Goal: Feedback & Contribution: Contribute content

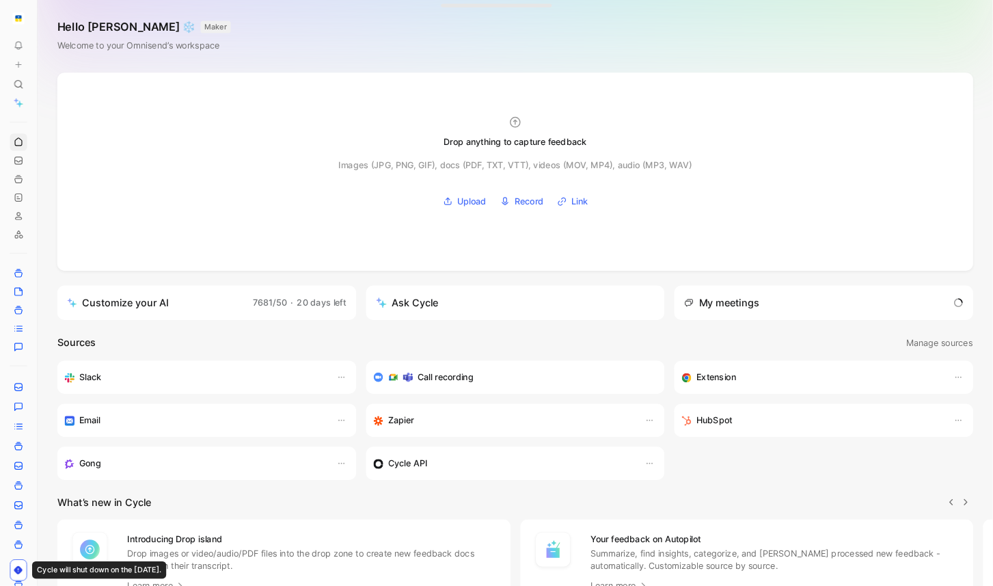
scroll to position [0, 1]
click at [23, 72] on icon at bounding box center [21, 72] width 10 height 10
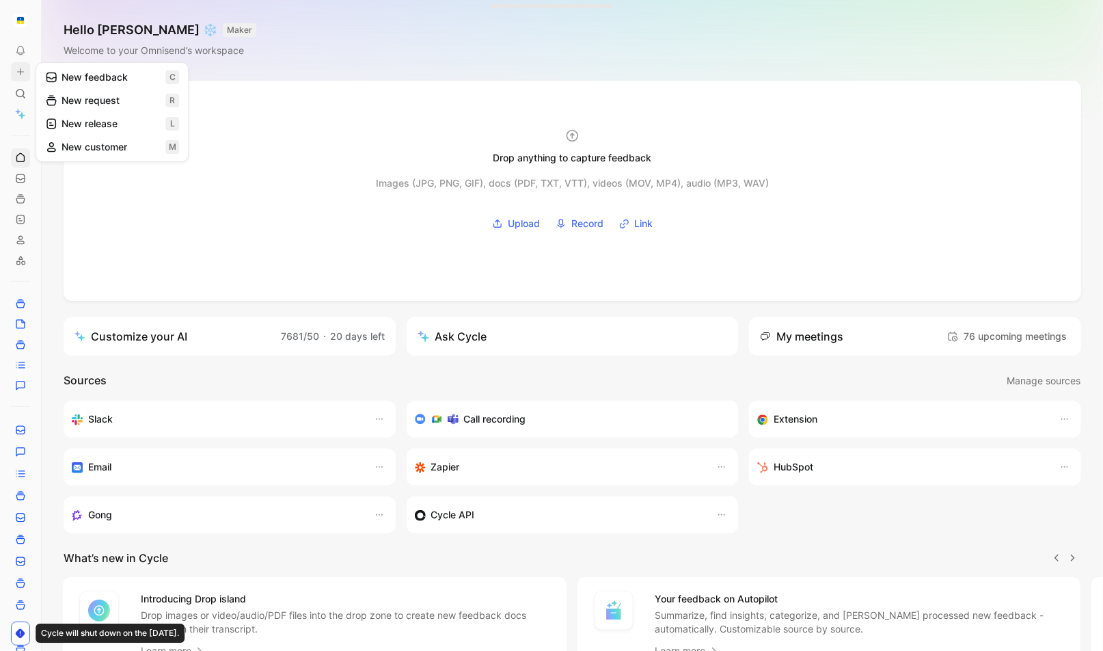
click at [111, 79] on button "New feedback c" at bounding box center [112, 77] width 146 height 23
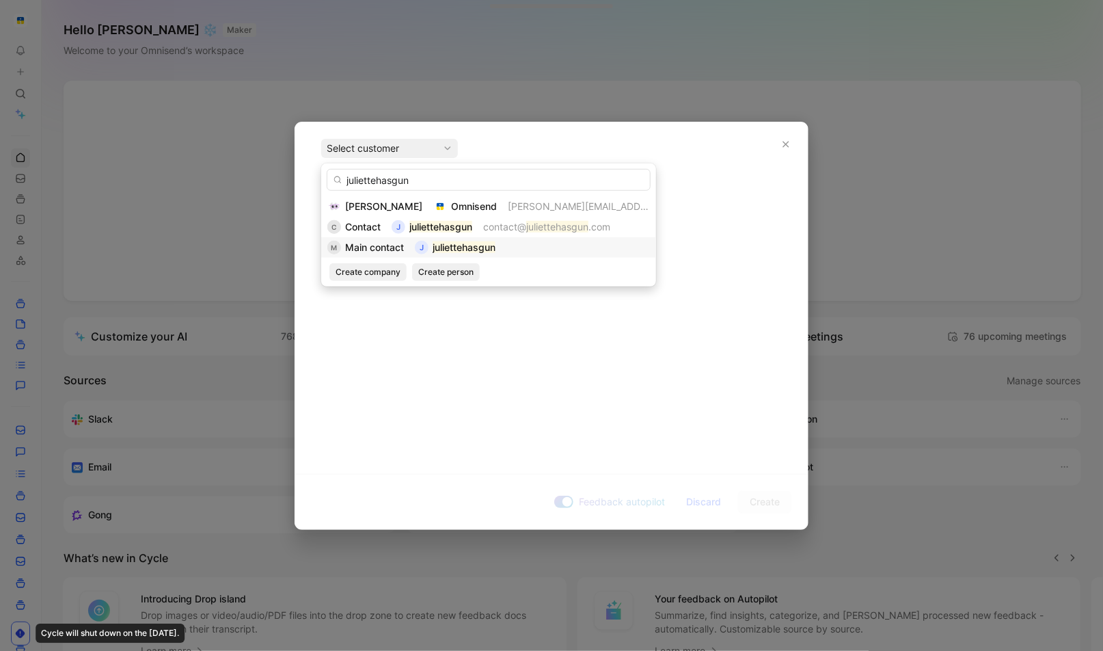
type input "juliettehasgun"
click at [531, 245] on div "M Main contact j [PERSON_NAME]" at bounding box center [488, 247] width 323 height 16
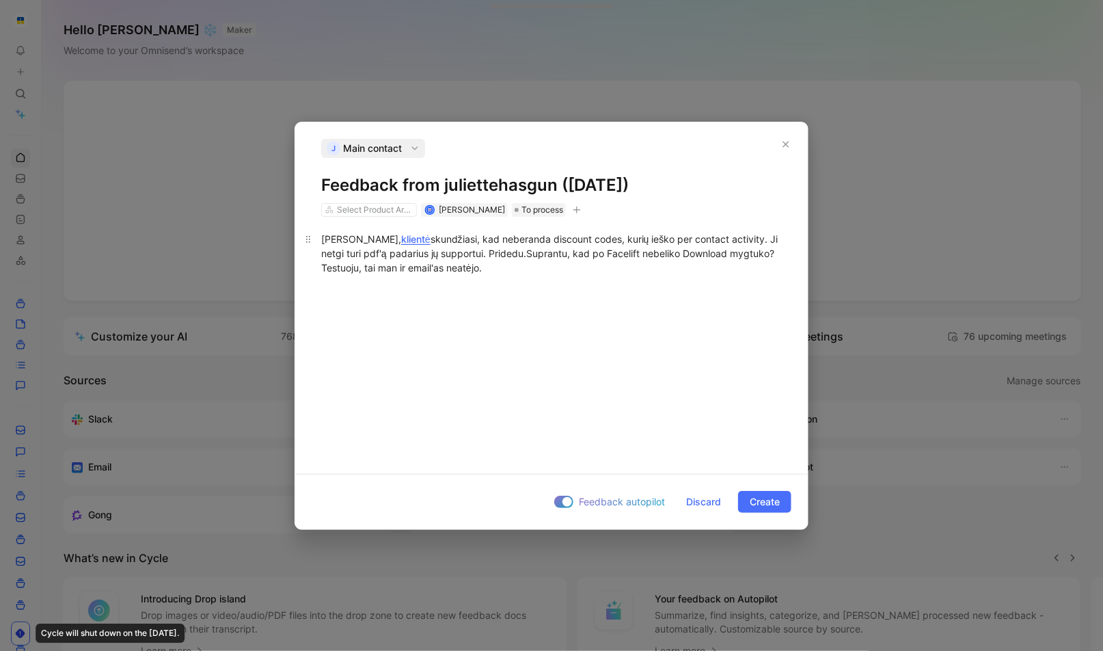
click at [544, 269] on div "[PERSON_NAME], klientė skundžiasi, kad neberanda discount codes, kurių ieško pe…" at bounding box center [551, 253] width 461 height 43
click at [560, 502] on div at bounding box center [563, 502] width 19 height 12
click at [0, 0] on input "Feedback autopilot" at bounding box center [0, 0] width 0 height 0
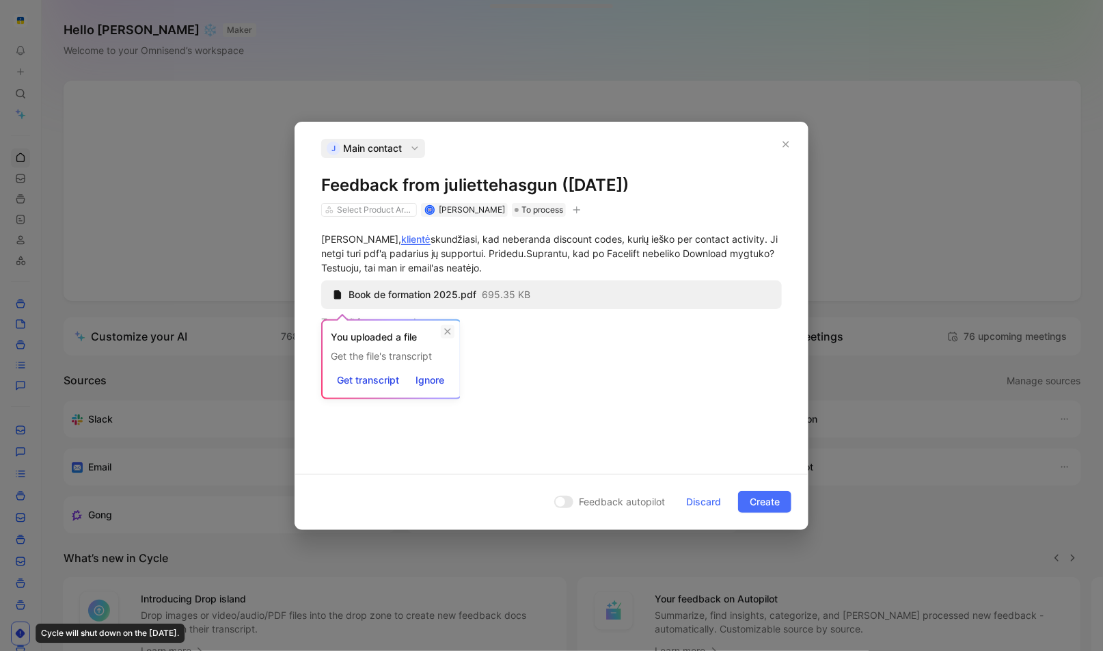
click at [450, 331] on icon at bounding box center [448, 331] width 6 height 6
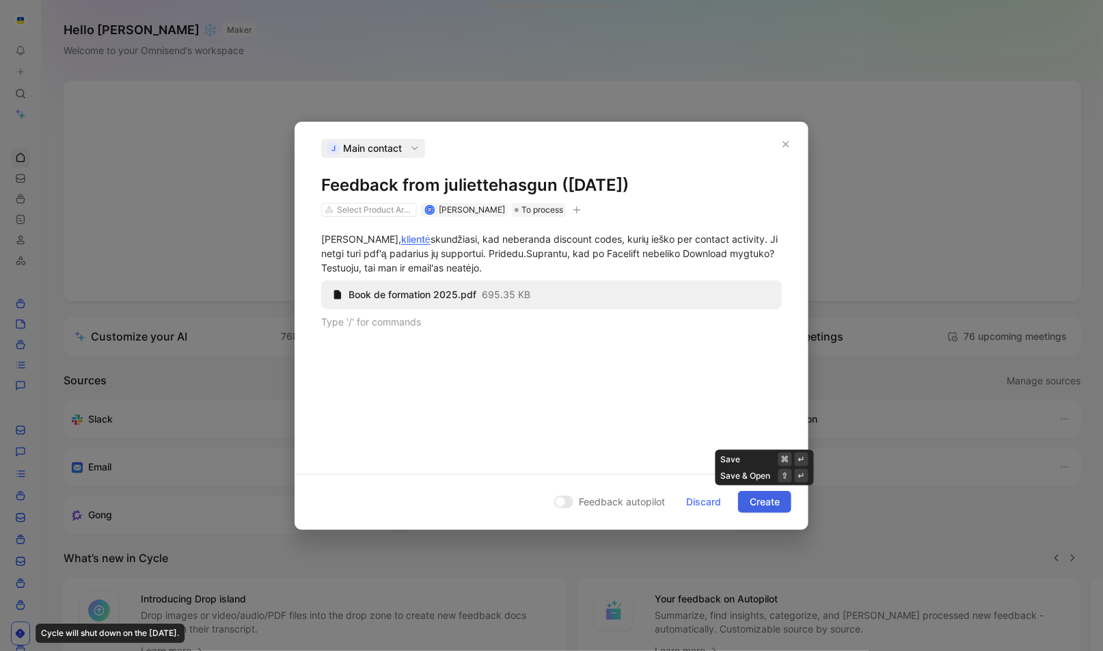
click at [759, 497] on span "Create" at bounding box center [765, 501] width 30 height 16
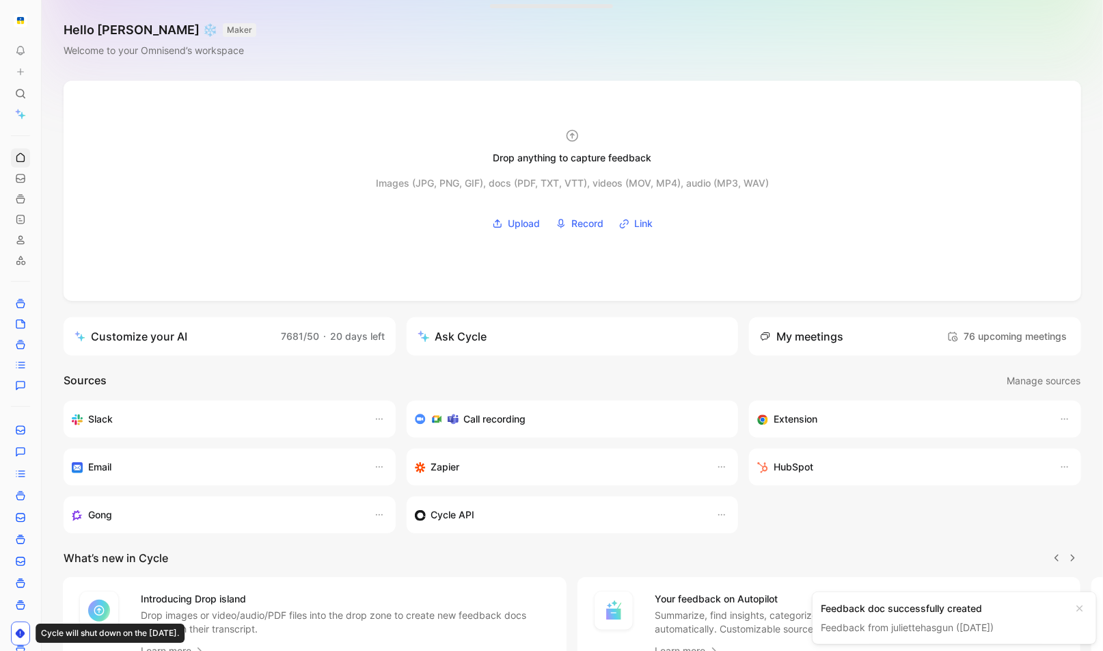
click at [886, 629] on link "Feedback from juliettehasgun ([DATE])" at bounding box center [907, 627] width 173 height 12
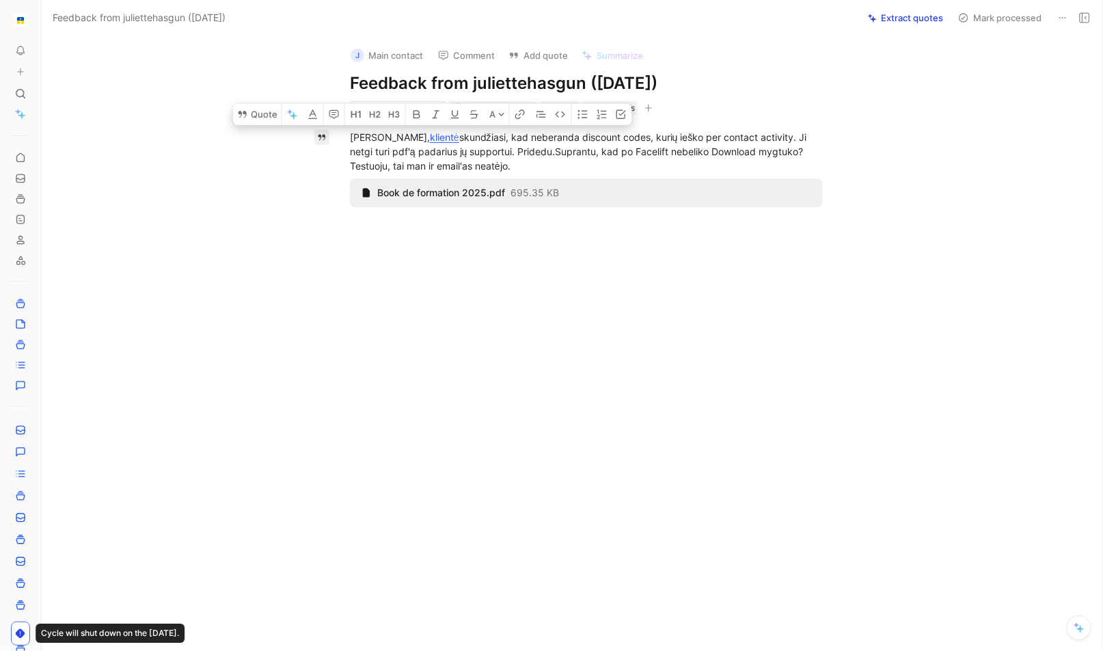
drag, startPoint x: 530, startPoint y: 167, endPoint x: 328, endPoint y: 139, distance: 203.6
click at [328, 139] on div "Quote A [PERSON_NAME], klientė skundžiasi, kad neberanda discount codes, kurių …" at bounding box center [586, 276] width 1032 height 323
click at [260, 110] on button "Quote" at bounding box center [257, 114] width 49 height 22
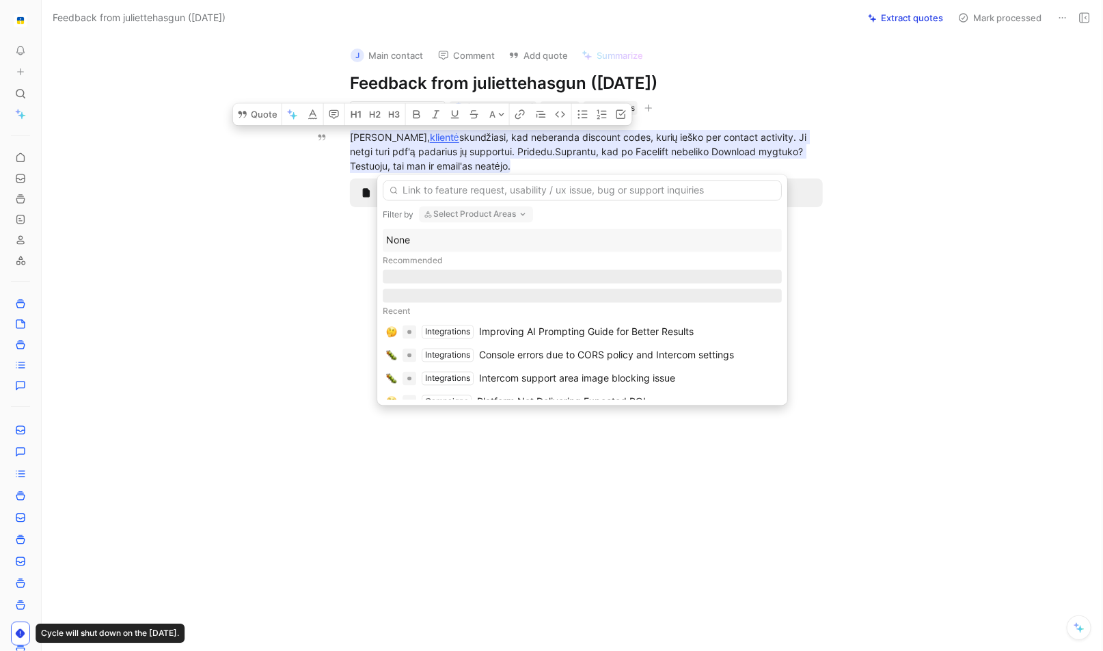
click at [527, 191] on input "text" at bounding box center [582, 190] width 399 height 21
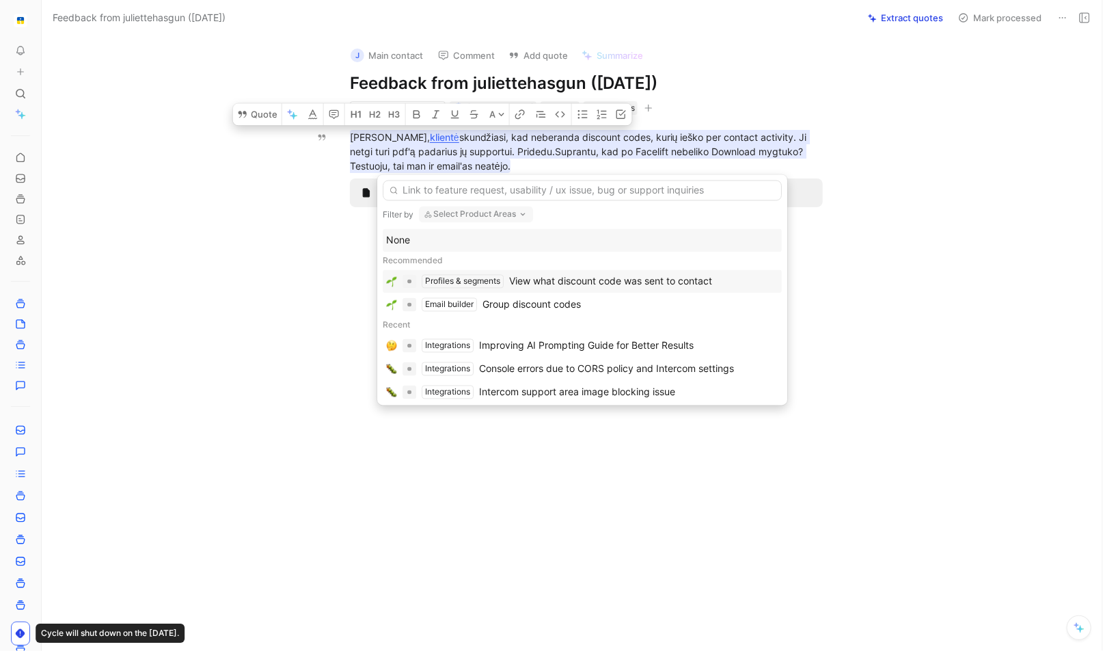
click at [641, 275] on div "View what discount code was sent to contact" at bounding box center [610, 281] width 203 height 16
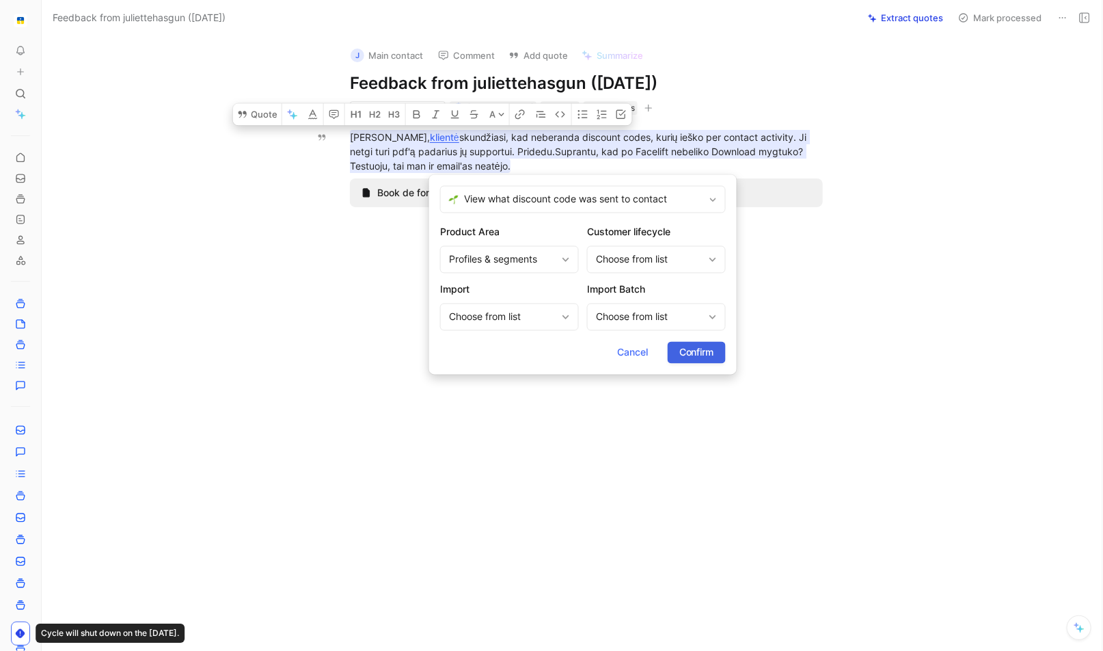
click at [713, 357] on span "Confirm" at bounding box center [696, 352] width 35 height 16
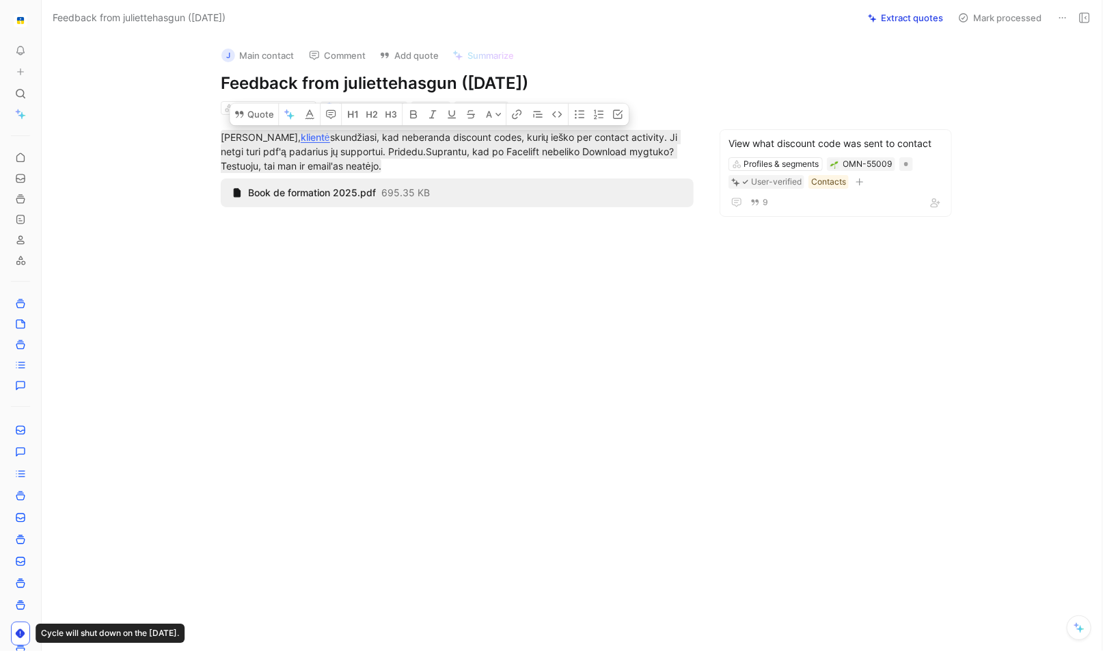
click at [839, 353] on div at bounding box center [457, 339] width 774 height 195
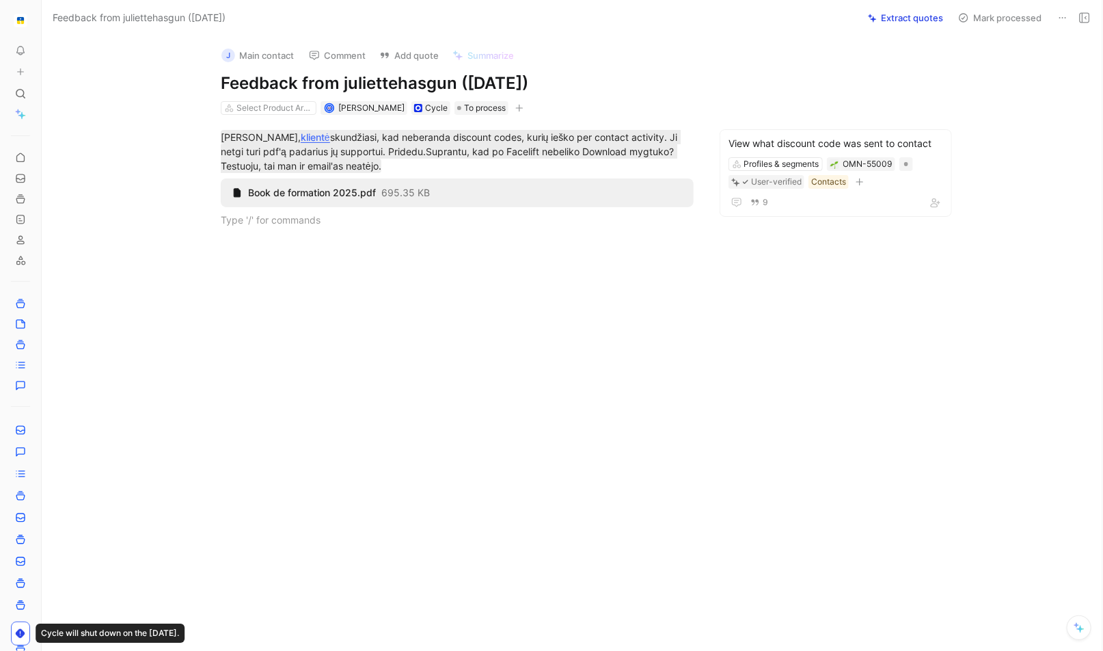
click at [852, 411] on div "j Main contact Comment Add quote Summarize Feedback from juliettehasgun ([DATE]…" at bounding box center [572, 343] width 1061 height 615
click at [122, 103] on div "j Main contact Comment Add quote Summarize Feedback from juliettehasgun ([DATE]…" at bounding box center [572, 343] width 1061 height 615
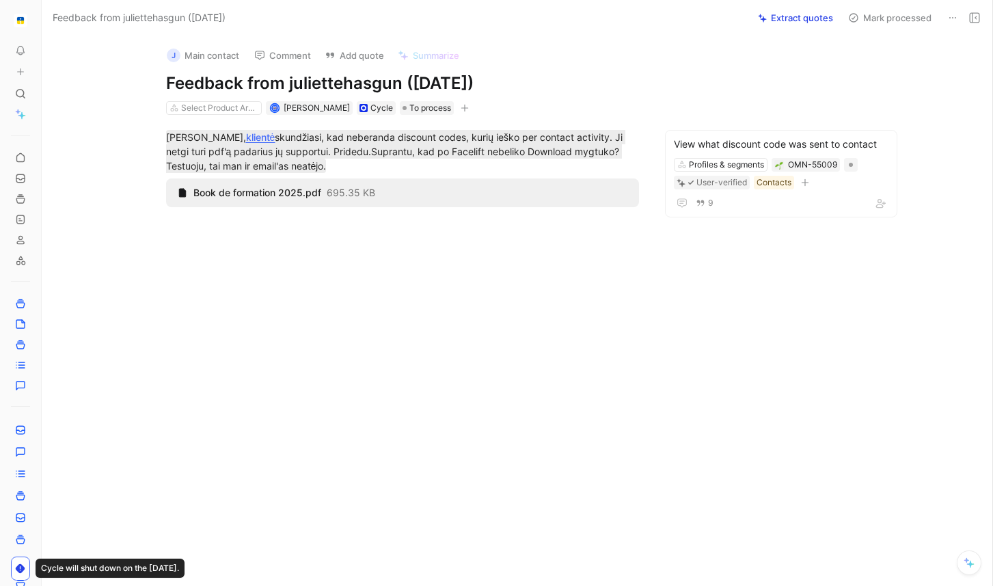
click at [83, 134] on div "[PERSON_NAME], klientė skundžiasi, kad neberanda discount codes, kurių ieško pe…" at bounding box center [402, 178] width 664 height 127
drag, startPoint x: 43, startPoint y: 18, endPoint x: 48, endPoint y: 29, distance: 11.3
click at [43, 21] on use at bounding box center [45, 20] width 8 height 8
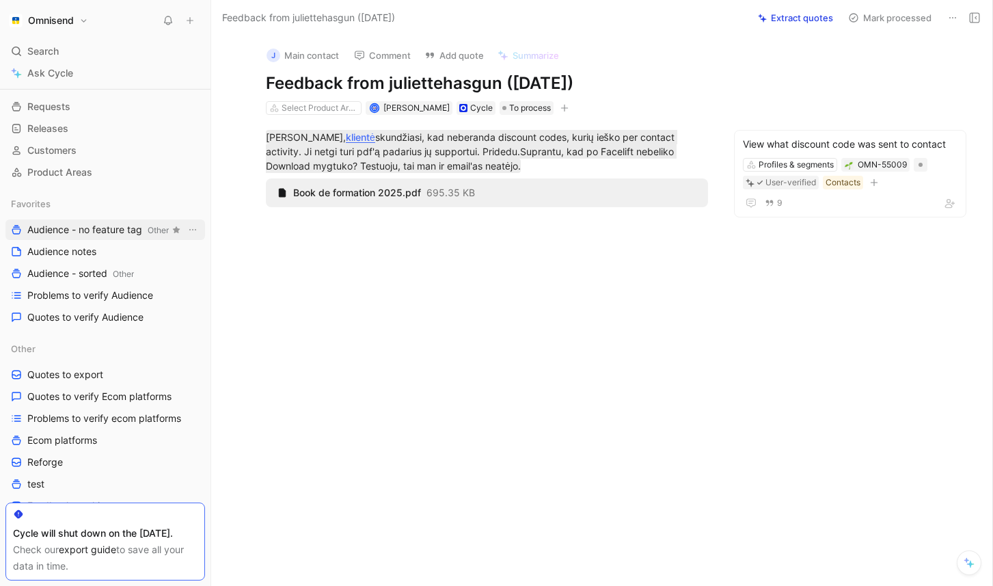
scroll to position [65, 0]
click at [113, 299] on span "Problems to verify Audience" at bounding box center [90, 295] width 126 height 14
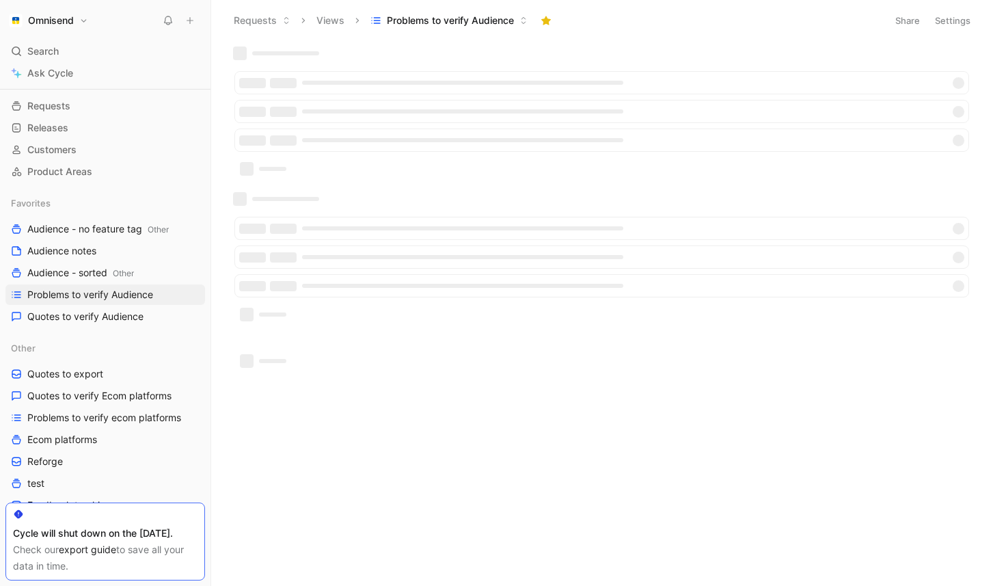
click at [458, 480] on div at bounding box center [601, 315] width 762 height 539
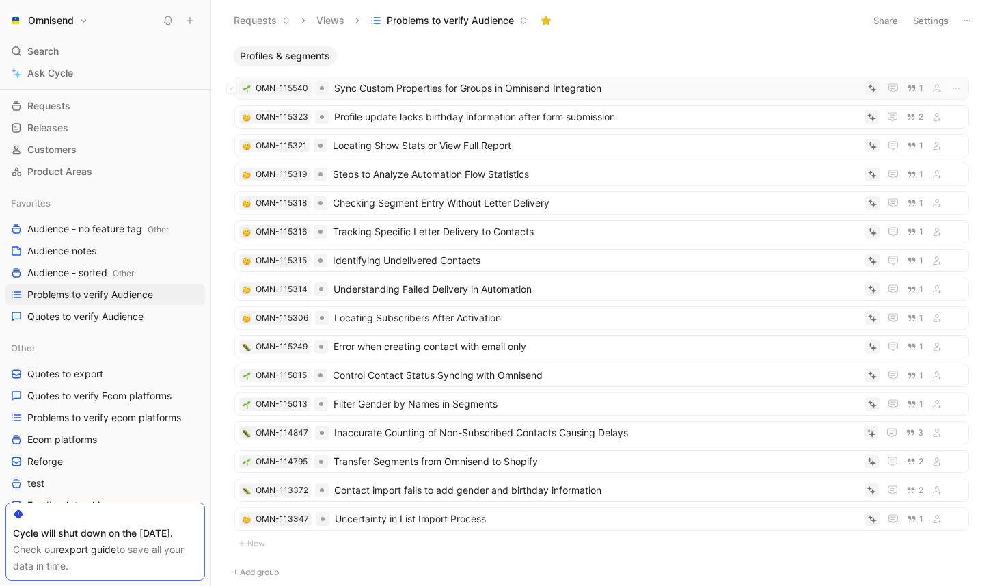
click at [478, 89] on span "Sync Custom Properties for Groups in Omnisend Integration" at bounding box center [597, 88] width 526 height 16
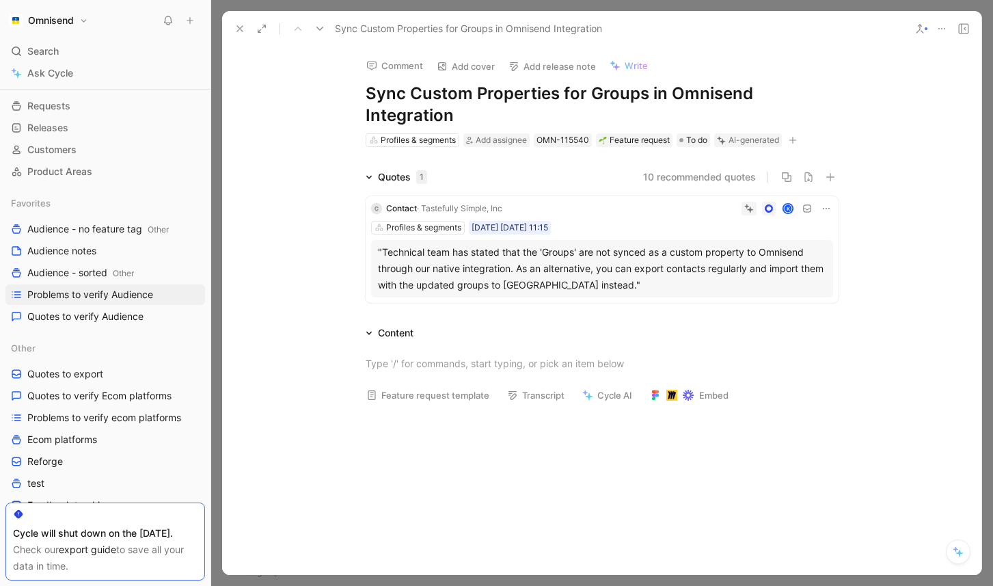
click at [239, 27] on icon at bounding box center [239, 28] width 11 height 11
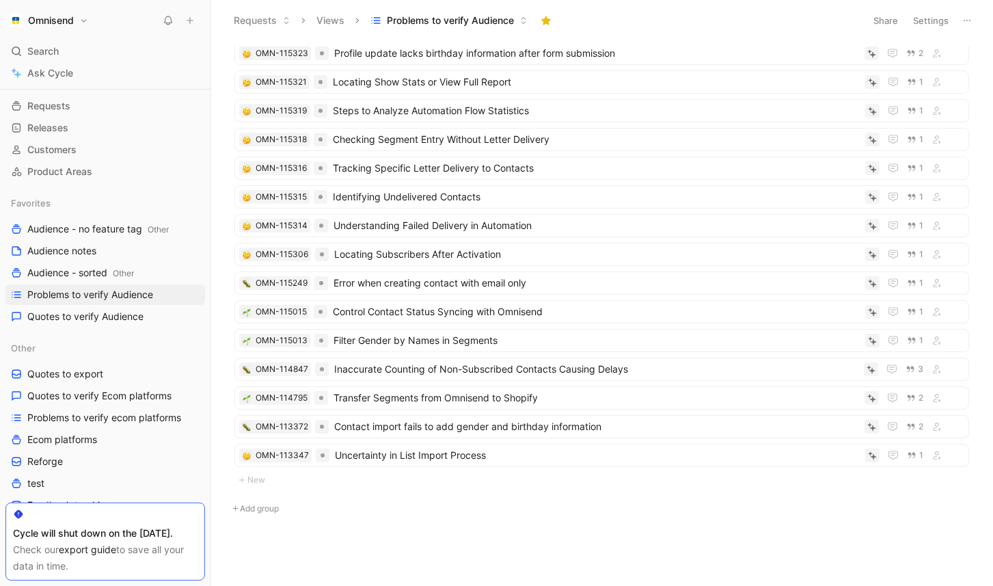
scroll to position [33, 0]
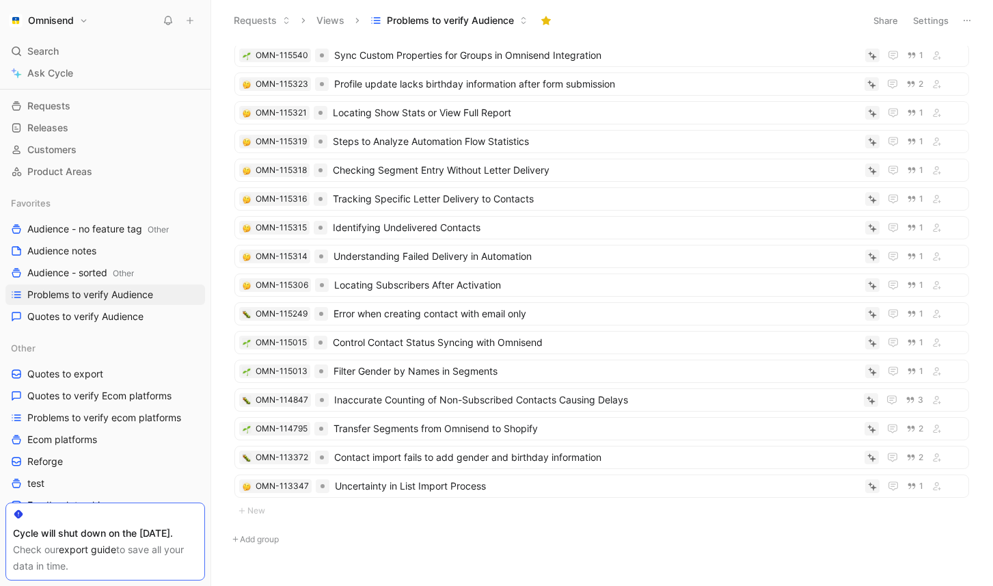
click at [189, 25] on icon at bounding box center [190, 21] width 10 height 10
click at [258, 25] on button "New feedback c" at bounding box center [281, 25] width 146 height 23
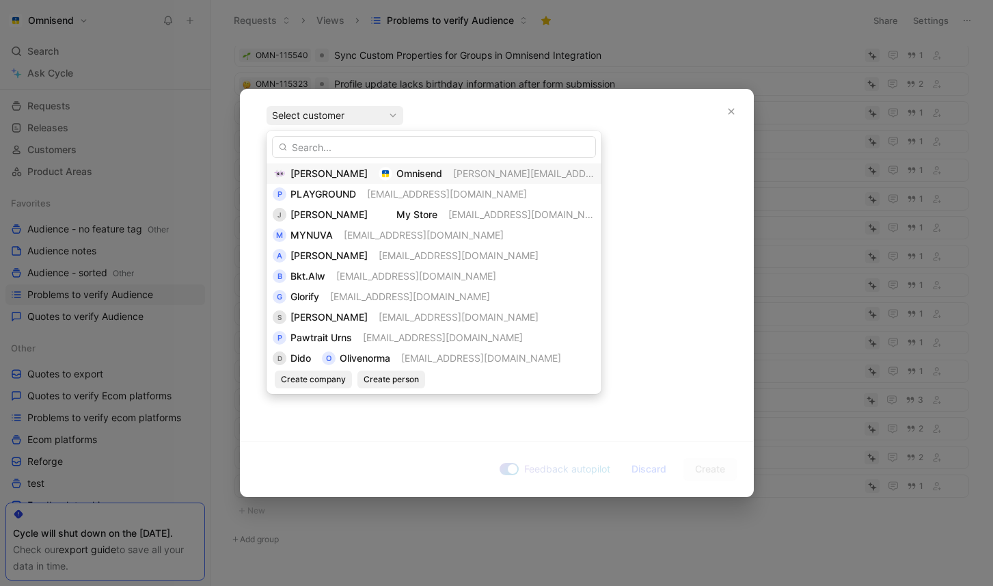
click at [336, 168] on span "[PERSON_NAME]" at bounding box center [328, 173] width 77 height 12
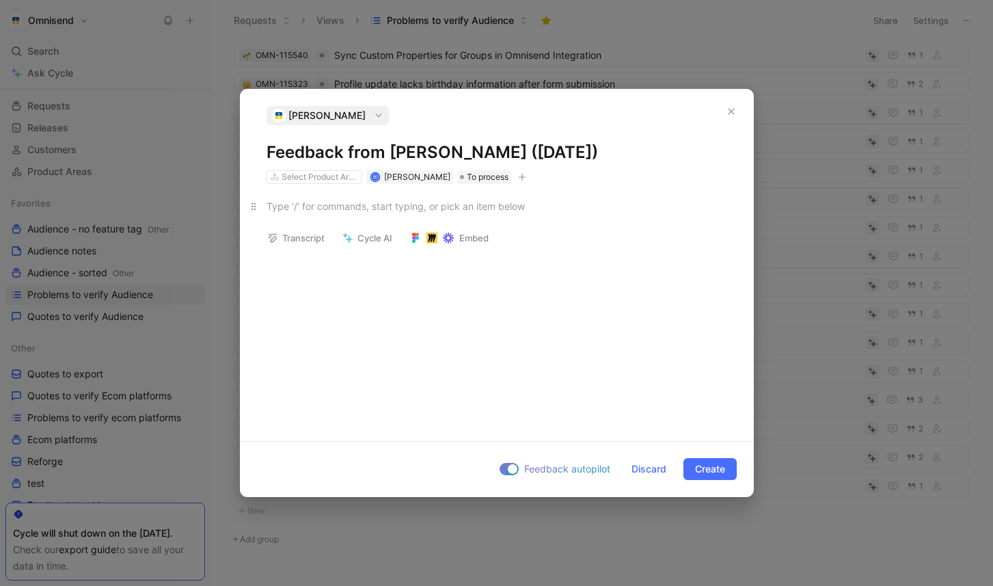
click at [312, 214] on p at bounding box center [497, 206] width 513 height 23
click at [470, 234] on div "Sveikas. gavau feedback iš vieno userio kad AI segmentavimas neveikia pagal cus…" at bounding box center [497, 220] width 461 height 43
click at [511, 470] on div at bounding box center [513, 469] width 10 height 10
click at [0, 0] on input "Feedback autopilot" at bounding box center [0, 0] width 0 height 0
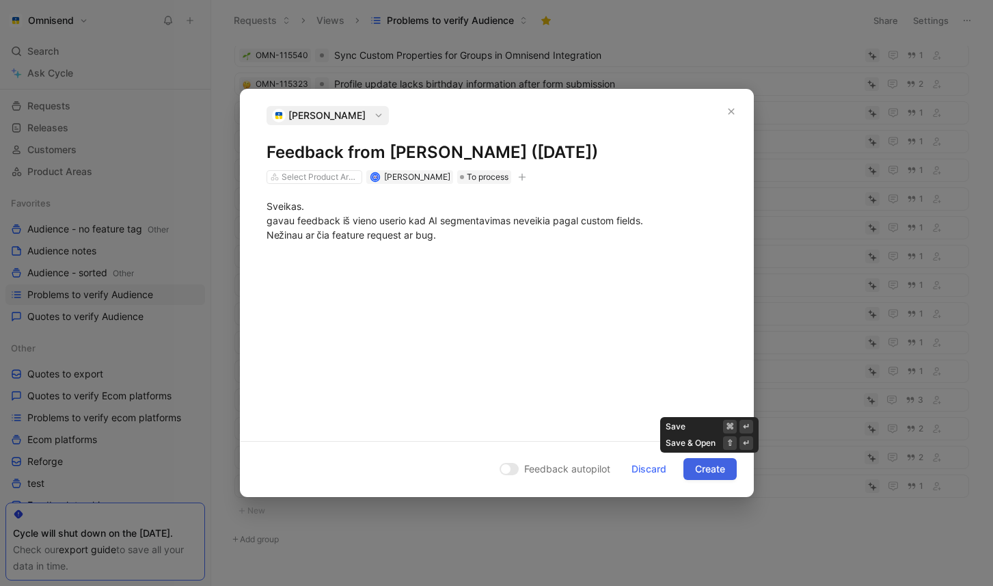
click at [702, 475] on span "Create" at bounding box center [710, 469] width 30 height 16
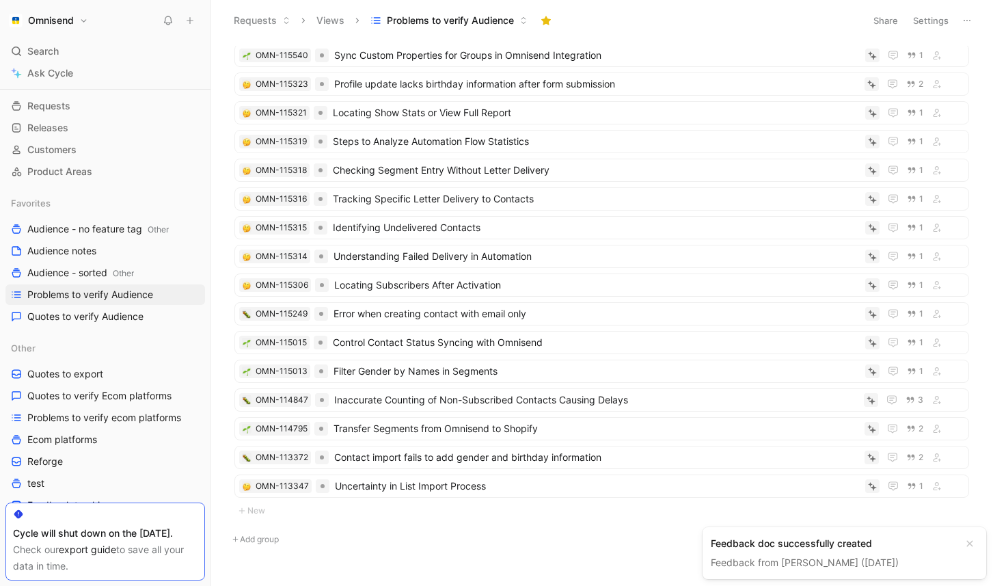
click at [796, 547] on div "Feedback doc successfully created" at bounding box center [833, 543] width 245 height 16
click at [794, 561] on link "Feedback from [PERSON_NAME] ([DATE])" at bounding box center [805, 562] width 188 height 12
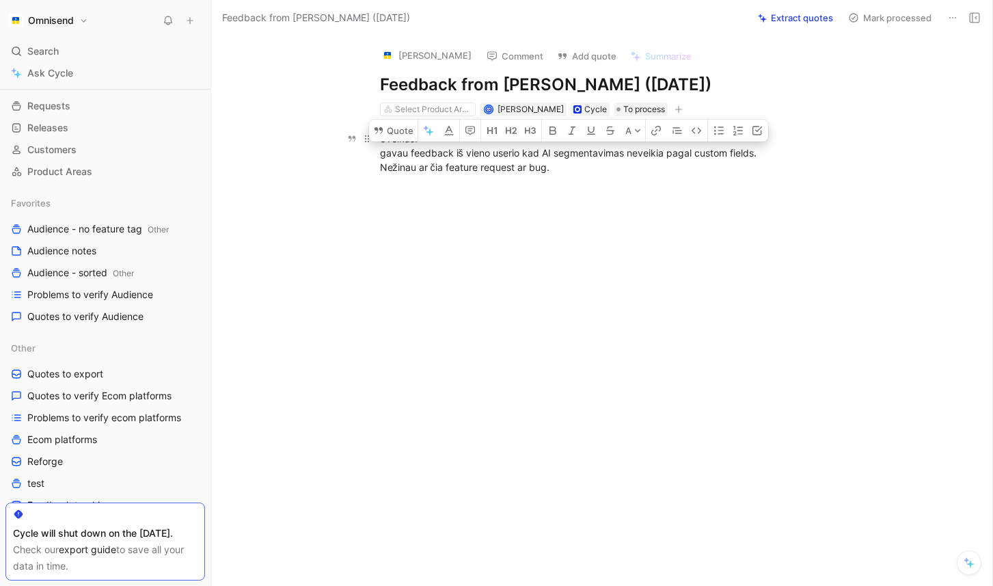
drag, startPoint x: 653, startPoint y: 161, endPoint x: 355, endPoint y: 154, distance: 298.1
click at [355, 154] on p "Sveikas. gavau feedback iš vieno userio kad AI segmentavimas neveikia pagal cus…" at bounding box center [616, 152] width 525 height 51
click at [399, 138] on button "Quote" at bounding box center [393, 131] width 49 height 22
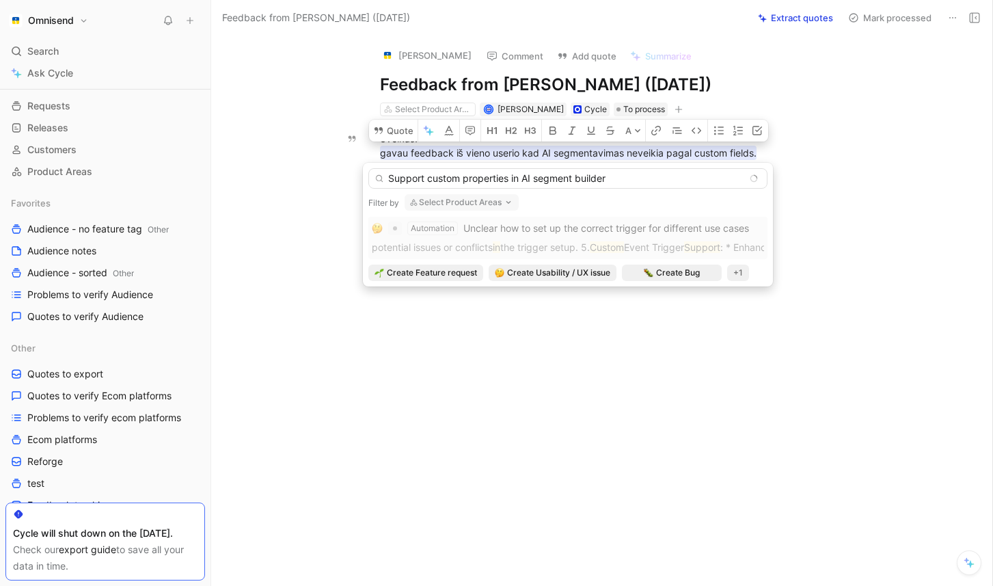
click at [632, 179] on input "Support custom properties in AI segment builder" at bounding box center [567, 178] width 399 height 21
type input "Support custom properties in AI segment builder"
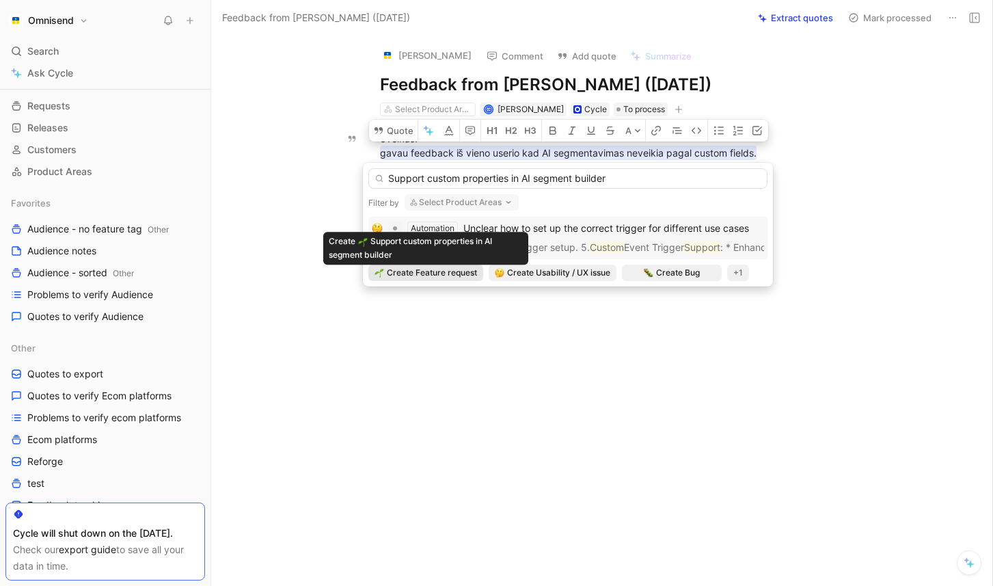
click at [459, 269] on span "Create Feature request" at bounding box center [432, 273] width 90 height 14
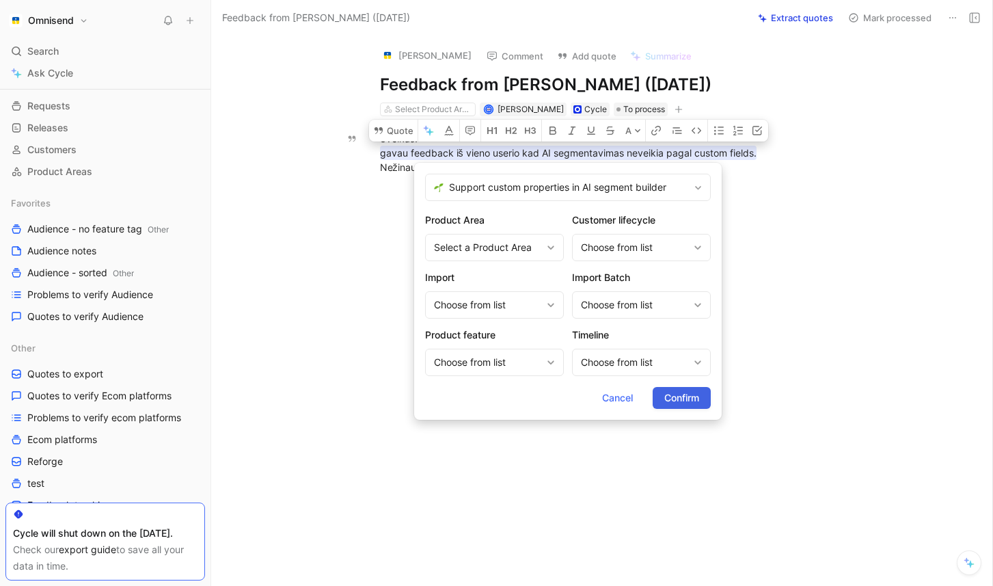
click at [674, 391] on span "Confirm" at bounding box center [681, 398] width 35 height 16
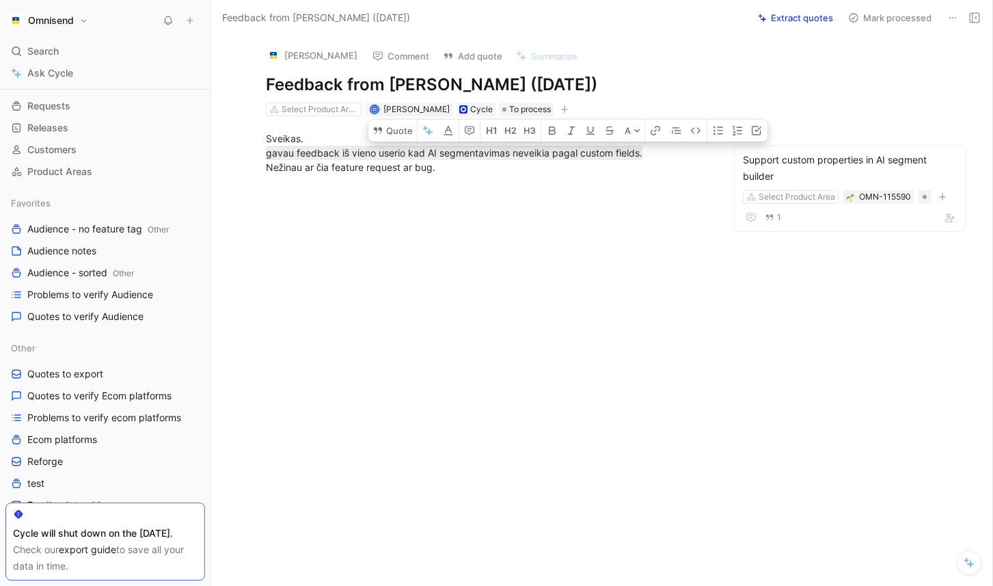
click at [613, 273] on div at bounding box center [487, 277] width 494 height 176
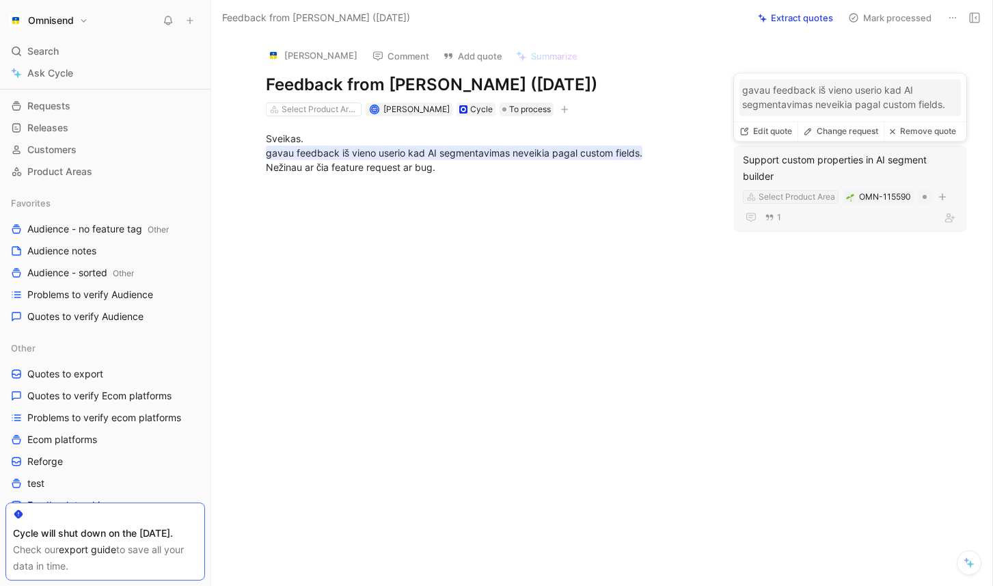
click at [800, 195] on div "Select Product Area" at bounding box center [797, 197] width 77 height 14
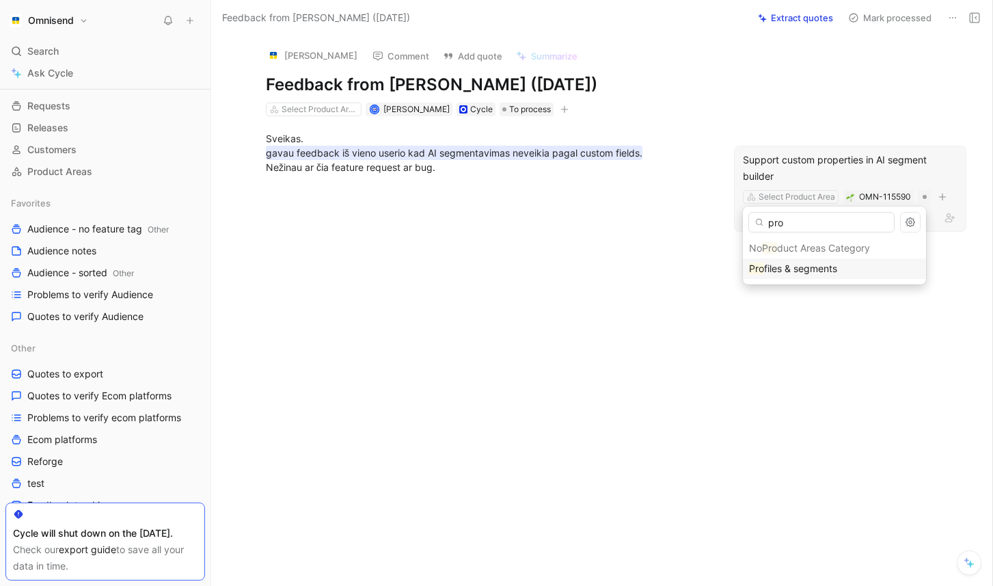
type input "pro"
click at [814, 262] on span "files & segments" at bounding box center [800, 268] width 73 height 12
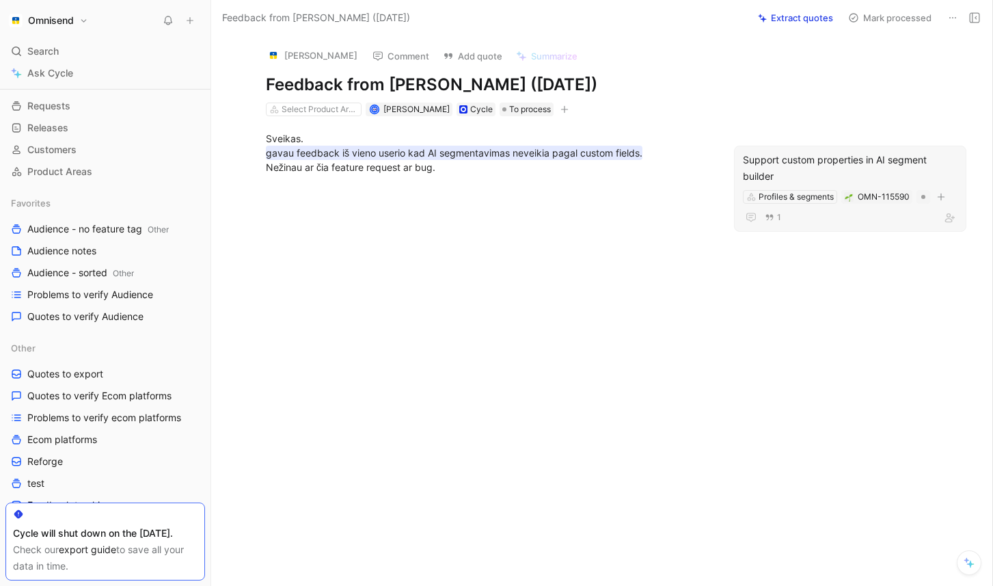
click at [575, 292] on div at bounding box center [487, 277] width 494 height 176
click at [188, 24] on icon at bounding box center [190, 21] width 10 height 10
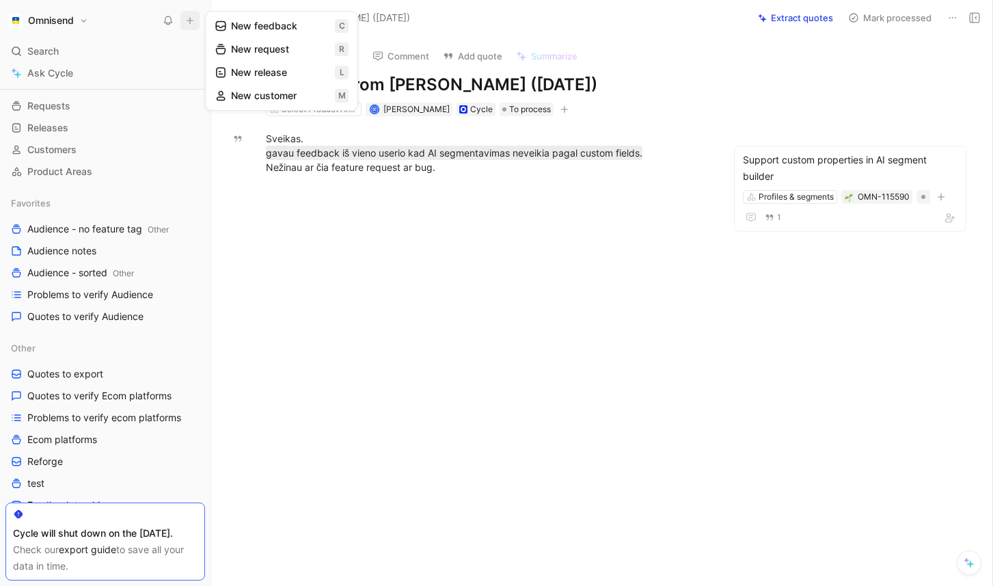
click at [286, 46] on button "New request r" at bounding box center [281, 49] width 146 height 23
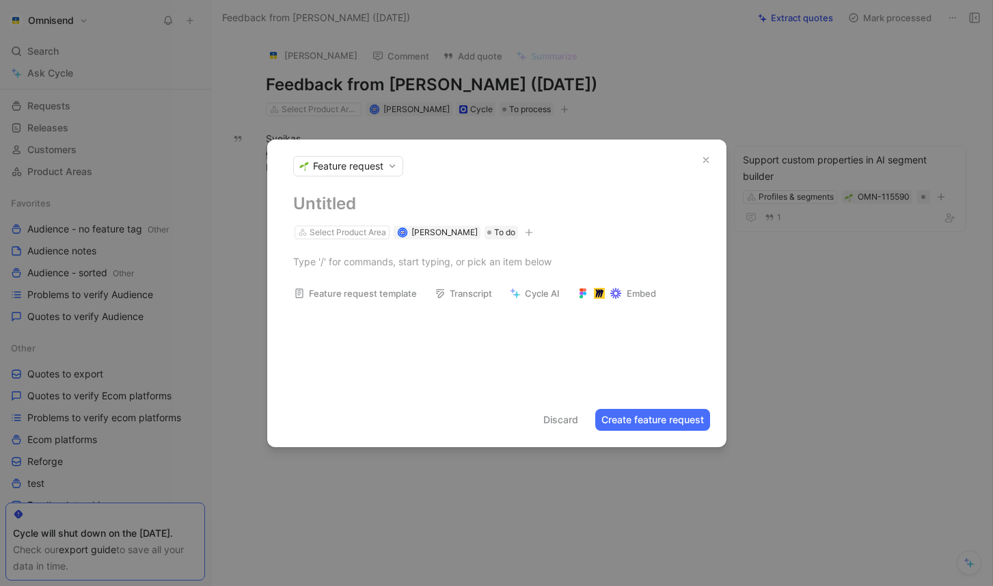
click at [701, 160] on icon "button" at bounding box center [706, 160] width 10 height 10
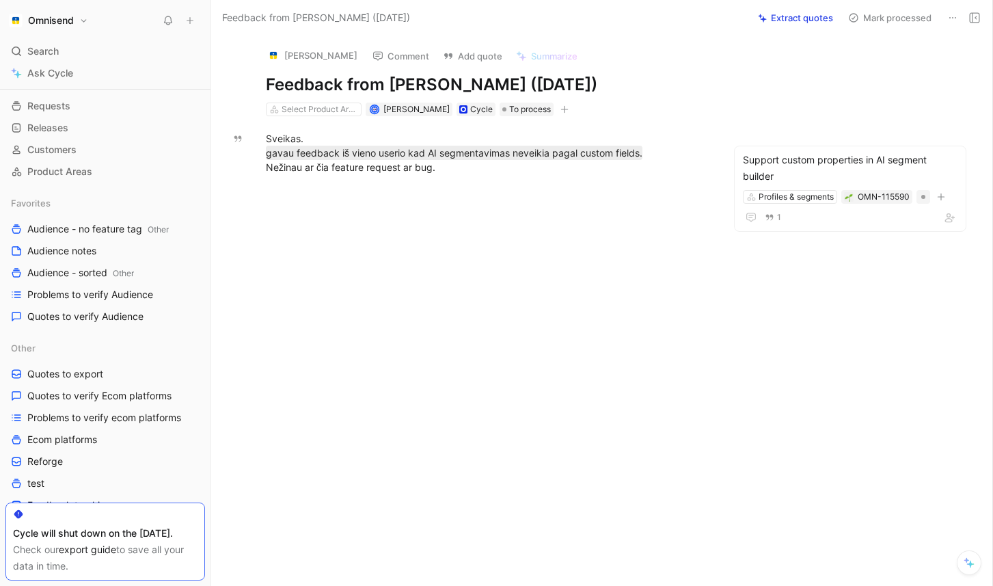
click at [194, 21] on icon at bounding box center [190, 21] width 10 height 10
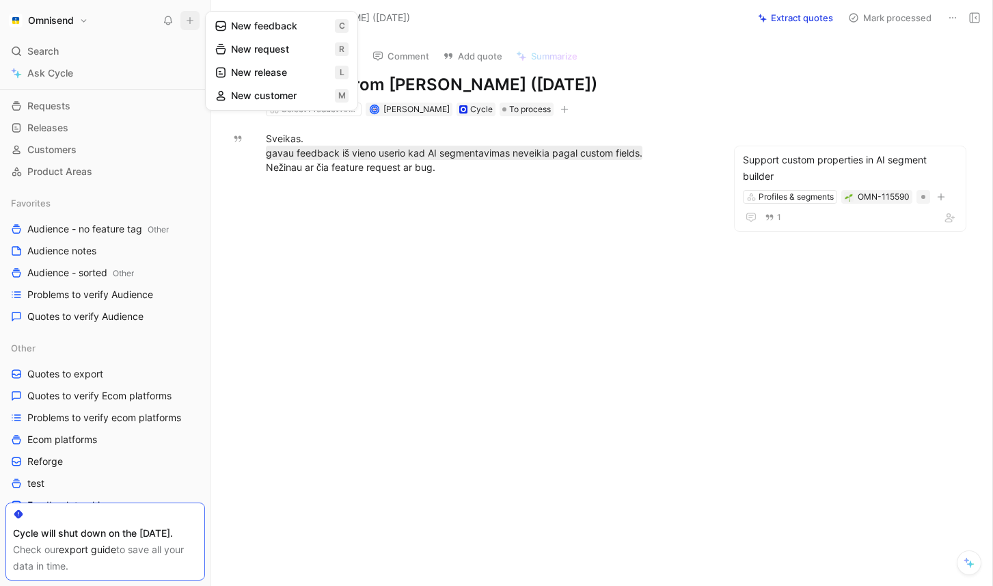
click at [274, 27] on button "New feedback c" at bounding box center [281, 25] width 146 height 23
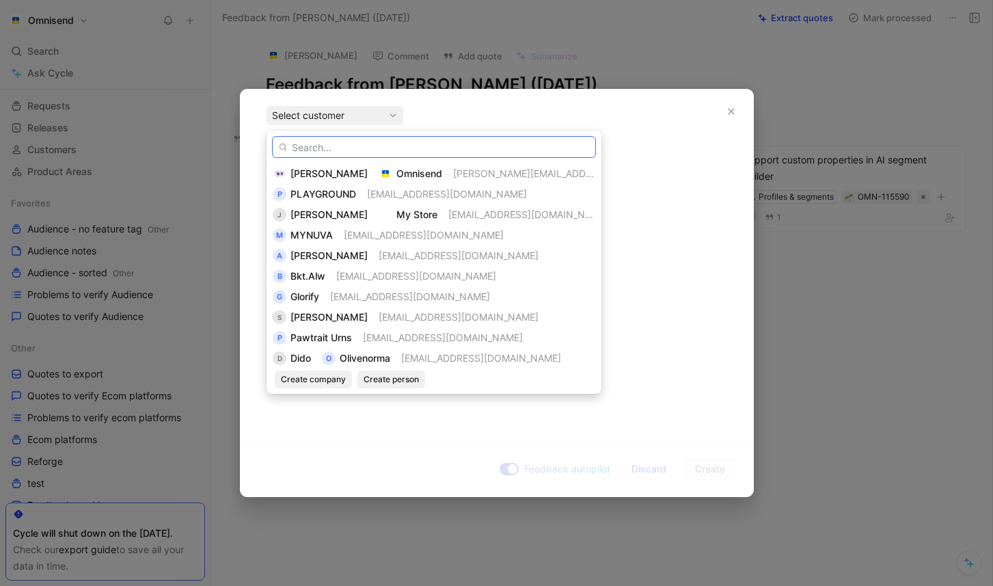
paste input "LIKELIHOOD"
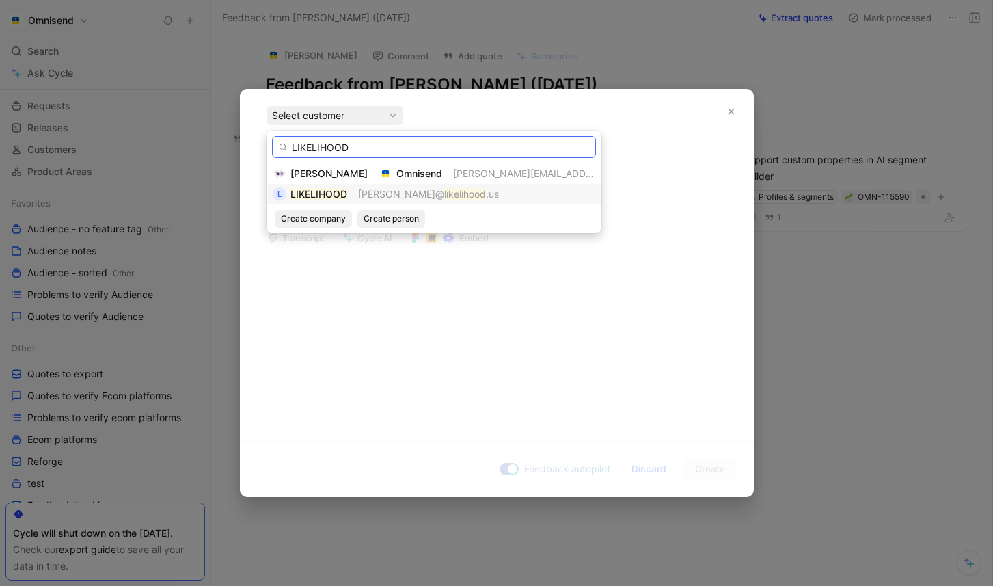
type input "LIKELIHOOD"
click at [323, 198] on mark "LIKELIHOOD" at bounding box center [318, 194] width 57 height 12
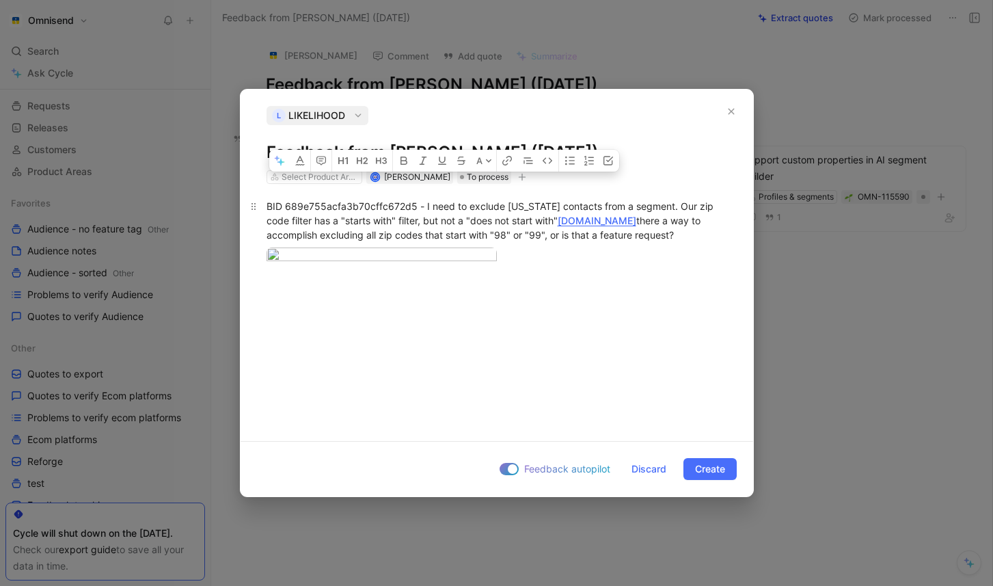
drag, startPoint x: 640, startPoint y: 228, endPoint x: 262, endPoint y: 195, distance: 378.6
click at [262, 195] on p "BID 689e755acfa3b70cffc672d5 - I need to exclude [US_STATE] contacts from a seg…" at bounding box center [497, 220] width 513 height 51
click at [699, 266] on div at bounding box center [497, 256] width 461 height 18
click at [511, 474] on div at bounding box center [513, 469] width 10 height 10
click at [0, 0] on input "Feedback autopilot" at bounding box center [0, 0] width 0 height 0
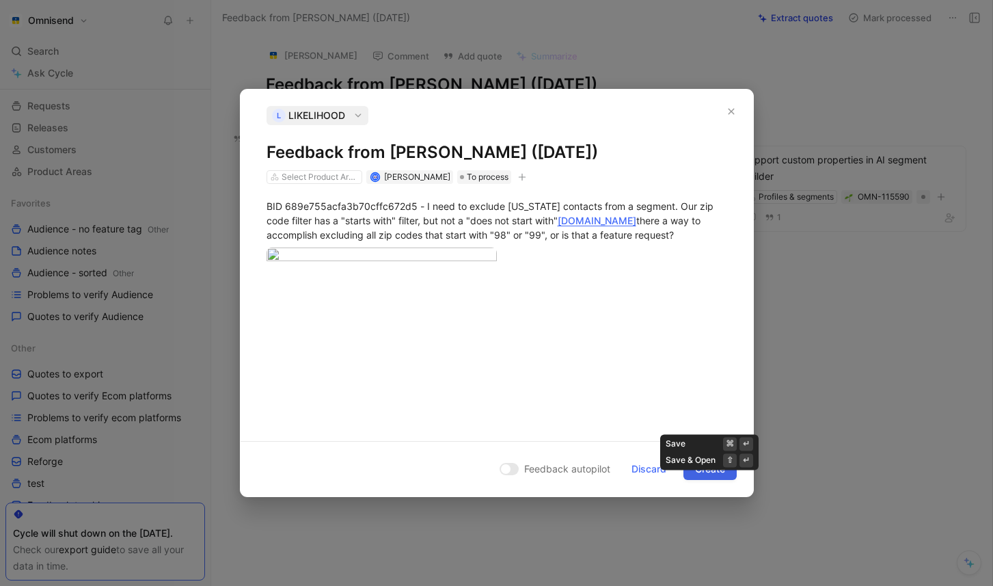
click at [724, 480] on button "Create" at bounding box center [709, 469] width 53 height 22
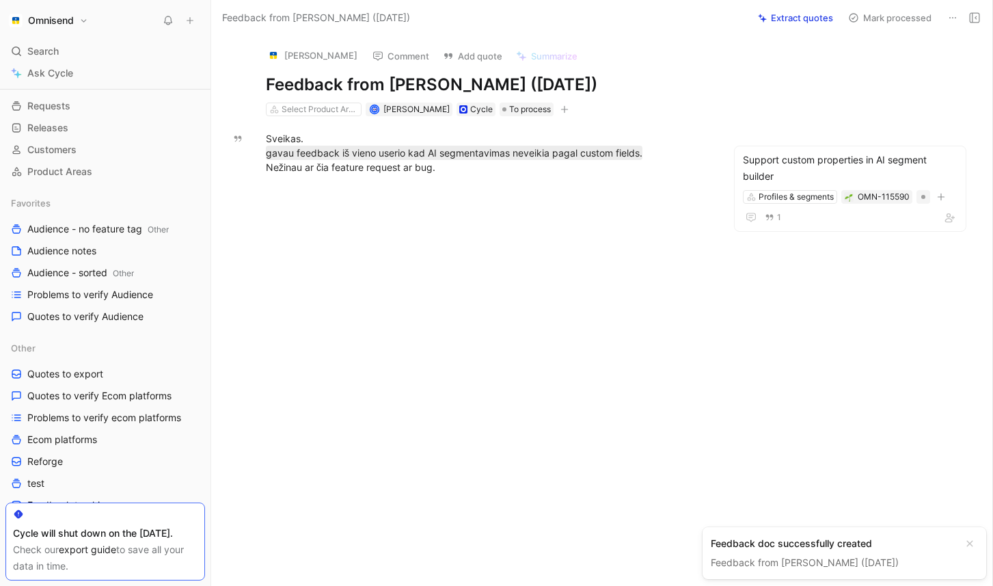
click at [812, 562] on link "Feedback from [PERSON_NAME] ([DATE])" at bounding box center [805, 562] width 188 height 12
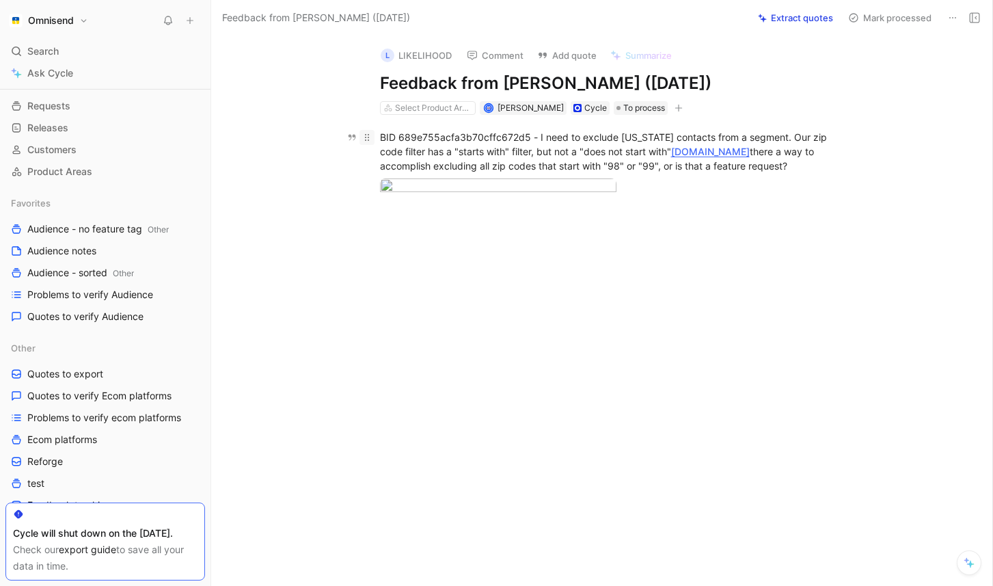
drag, startPoint x: 750, startPoint y: 167, endPoint x: 366, endPoint y: 135, distance: 384.8
click at [366, 135] on p "BID 689e755acfa3b70cffc672d5 - I need to exclude [US_STATE] contacts from a seg…" at bounding box center [616, 151] width 525 height 51
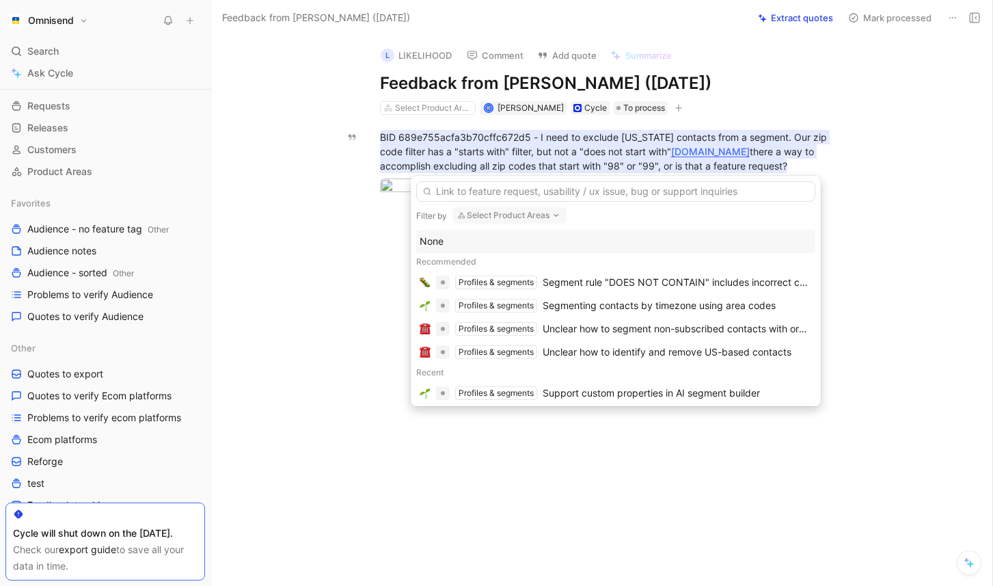
click at [550, 194] on input "text" at bounding box center [615, 191] width 399 height 21
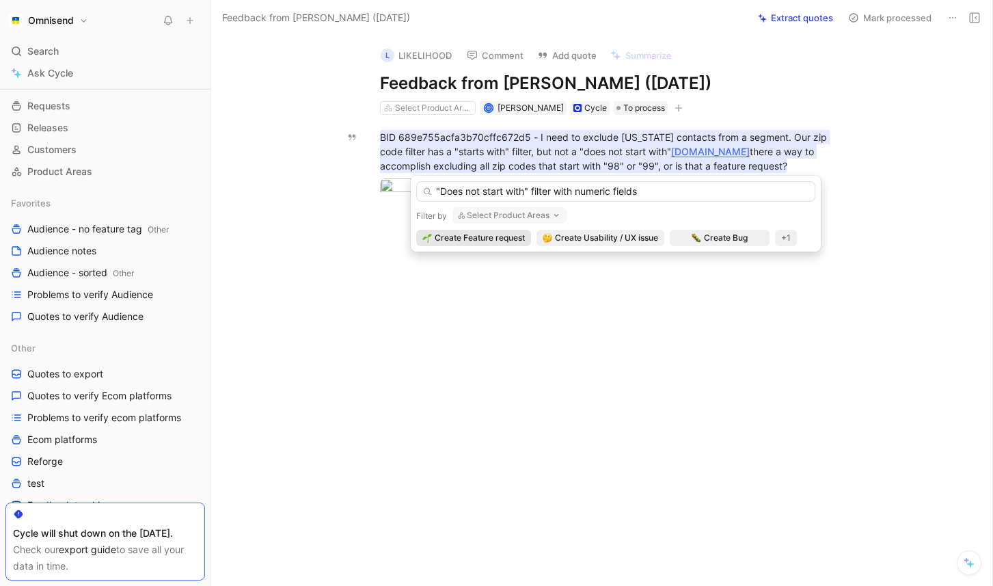
type input ""Does not start with" filter with numeric fields"
click at [500, 215] on button "Select Product Areas" at bounding box center [509, 215] width 114 height 16
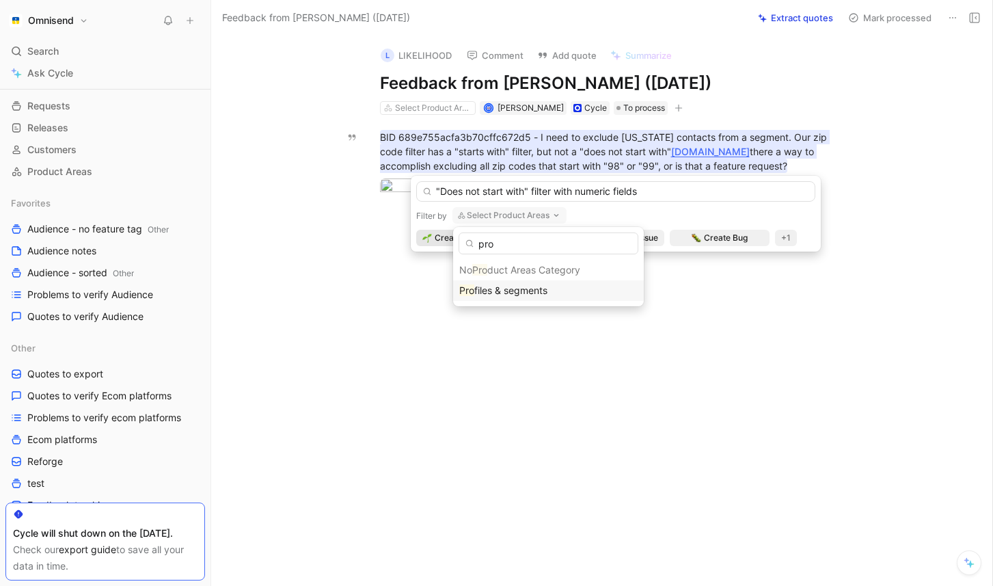
type input "pro"
click at [506, 286] on span "files & segments" at bounding box center [510, 290] width 73 height 12
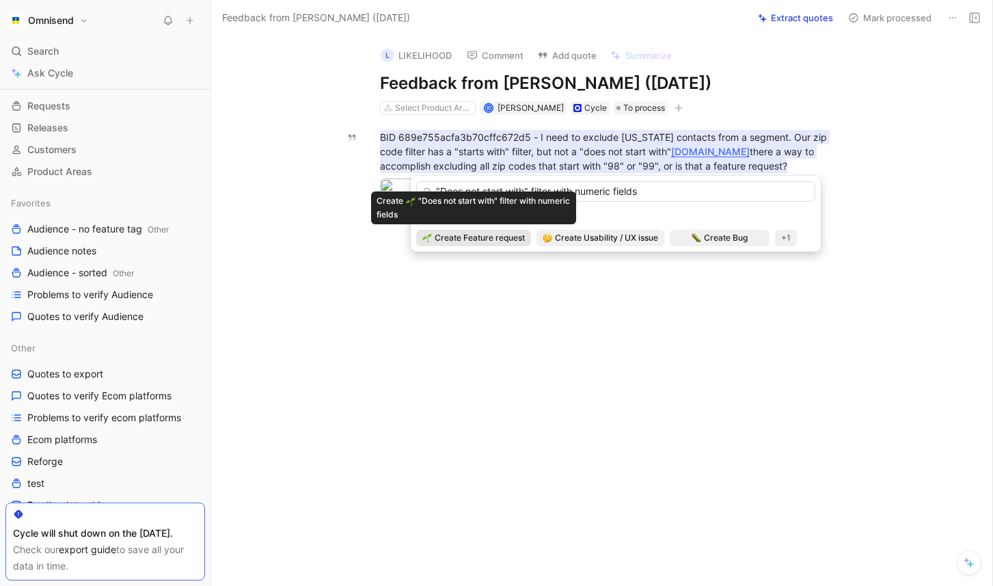
click at [500, 239] on span "Create Feature request" at bounding box center [480, 238] width 90 height 14
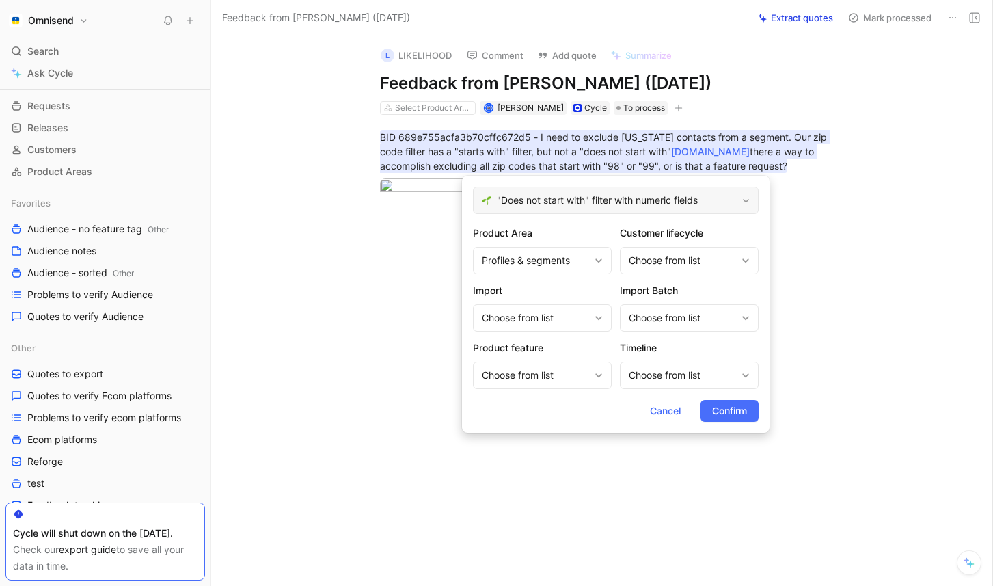
click at [602, 200] on span ""Does not start with" filter with numeric fields" at bounding box center [617, 200] width 240 height 16
click at [740, 407] on span "Confirm" at bounding box center [729, 411] width 35 height 16
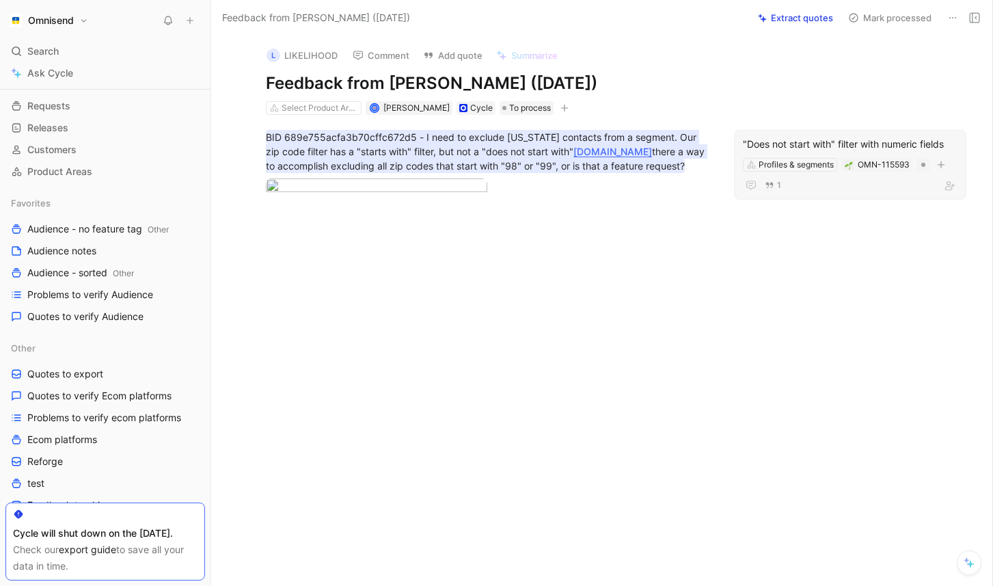
click at [834, 182] on div "1" at bounding box center [850, 185] width 215 height 16
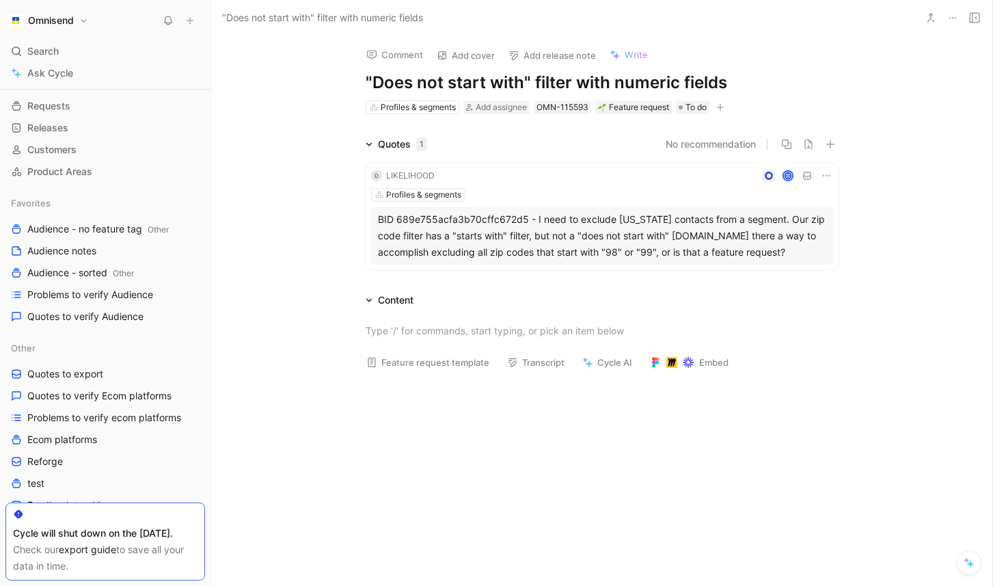
click at [734, 77] on h1 ""Does not start with" filter with numeric fields" at bounding box center [602, 83] width 473 height 22
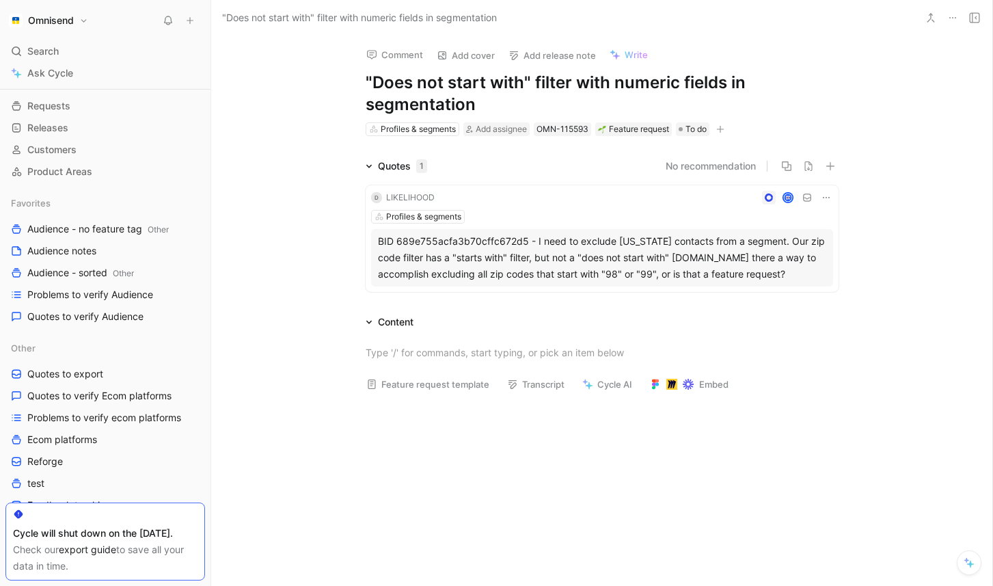
click at [845, 381] on div "Feature request template Transcript Cycle AI Embed" at bounding box center [602, 389] width 525 height 28
